Goal: Find contact information: Find contact information

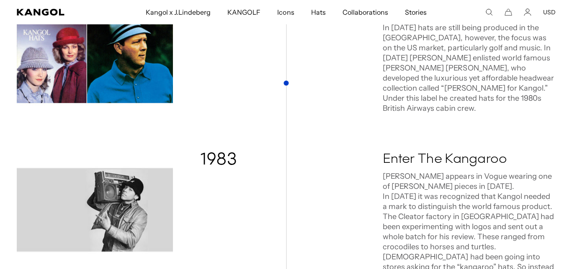
scroll to position [1089, 0]
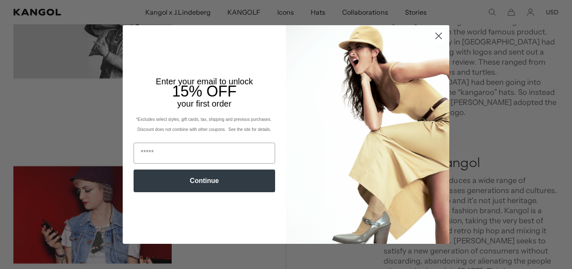
click at [435, 37] on icon "Close dialog" at bounding box center [438, 35] width 15 height 15
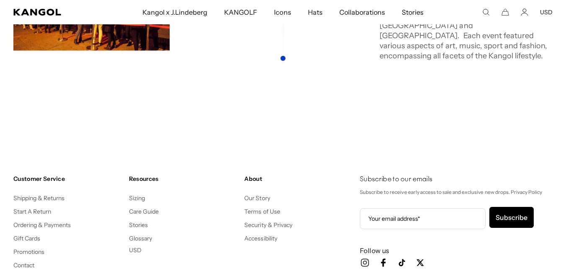
scroll to position [1618, 0]
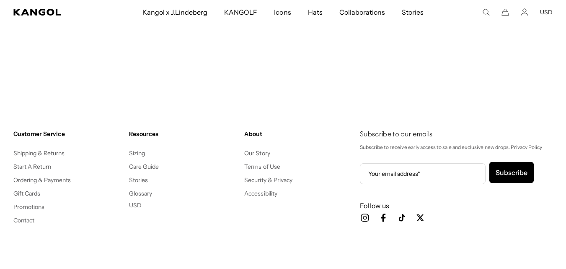
click at [382, 212] on icon "Icon Facebook" at bounding box center [383, 217] width 10 height 10
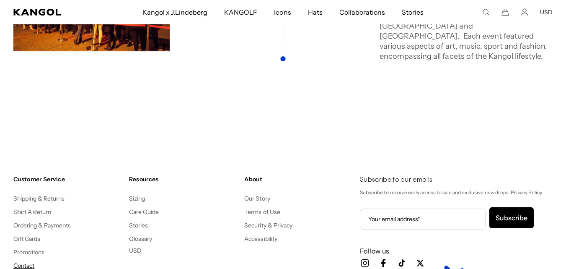
click at [23, 261] on link "Contact" at bounding box center [23, 265] width 21 height 8
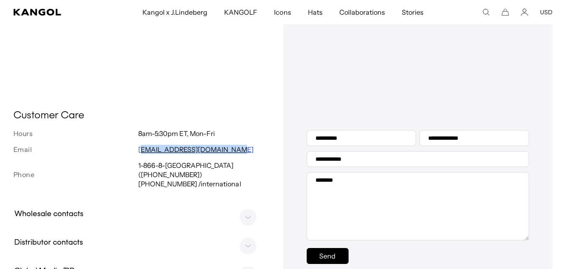
scroll to position [0, 173]
drag, startPoint x: 187, startPoint y: 162, endPoint x: 134, endPoint y: 161, distance: 53.2
click at [134, 154] on div "Email customerservice@kangol.com" at bounding box center [138, 149] width 250 height 9
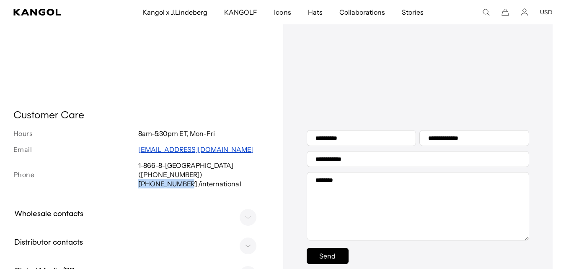
drag, startPoint x: 141, startPoint y: 186, endPoint x: 191, endPoint y: 184, distance: 50.7
click at [183, 188] on p "+44 019 468 18213 /international" at bounding box center [200, 183] width 125 height 9
drag, startPoint x: 195, startPoint y: 183, endPoint x: 152, endPoint y: 177, distance: 43.2
click at [152, 178] on div "1-866-8-KANGOL (1-866-852-6465) +44 019 468 18213 /international" at bounding box center [200, 174] width 125 height 28
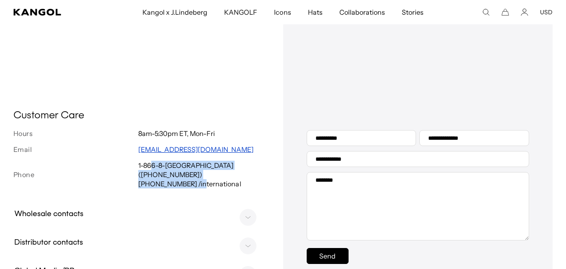
drag, startPoint x: 210, startPoint y: 190, endPoint x: 173, endPoint y: 190, distance: 37.3
click at [178, 194] on div "Customer Care Hours 8am-5:30pm ET, Mon-Fri Email customerservice@kangol.com Pho…" at bounding box center [138, 198] width 250 height 178
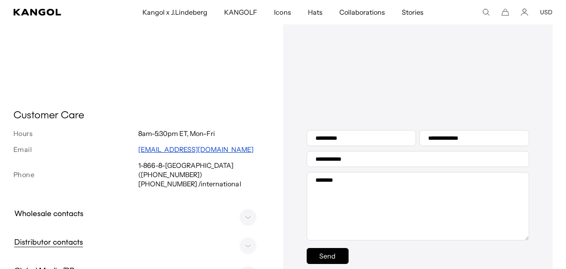
click at [46, 245] on h3 "Distributor contacts" at bounding box center [48, 243] width 77 height 12
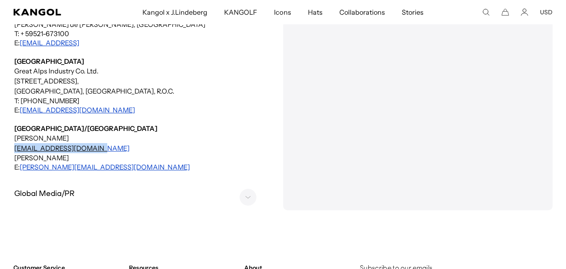
drag, startPoint x: 103, startPoint y: 140, endPoint x: 10, endPoint y: 135, distance: 93.1
copy link "lparker@bollmanhats.com"
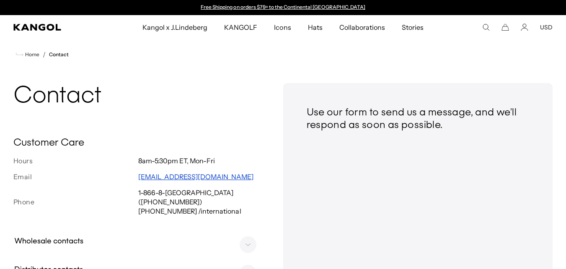
click at [194, 206] on p "+44 019 468 18213 /international" at bounding box center [200, 210] width 125 height 9
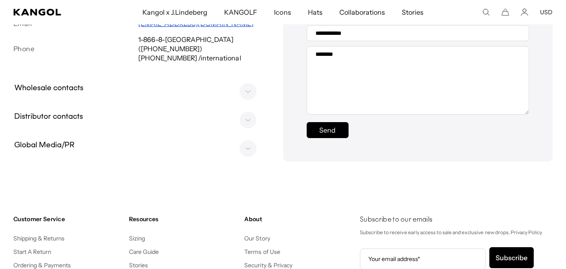
scroll to position [0, 173]
drag, startPoint x: 189, startPoint y: 60, endPoint x: 151, endPoint y: 58, distance: 38.2
click at [158, 62] on p "+44 019 468 18213 /international" at bounding box center [200, 57] width 125 height 9
drag, startPoint x: 142, startPoint y: 58, endPoint x: 190, endPoint y: 59, distance: 48.2
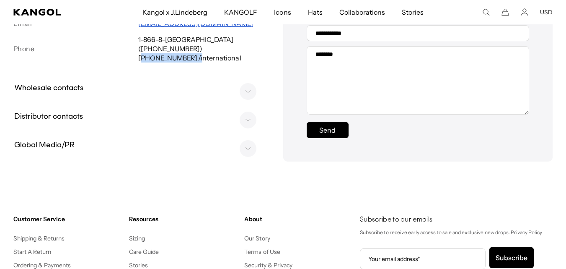
click at [192, 59] on p "+44 019 468 18213 /international" at bounding box center [200, 57] width 125 height 9
copy p "44 019 468 18213"
